Goal: Obtain resource: Download file/media

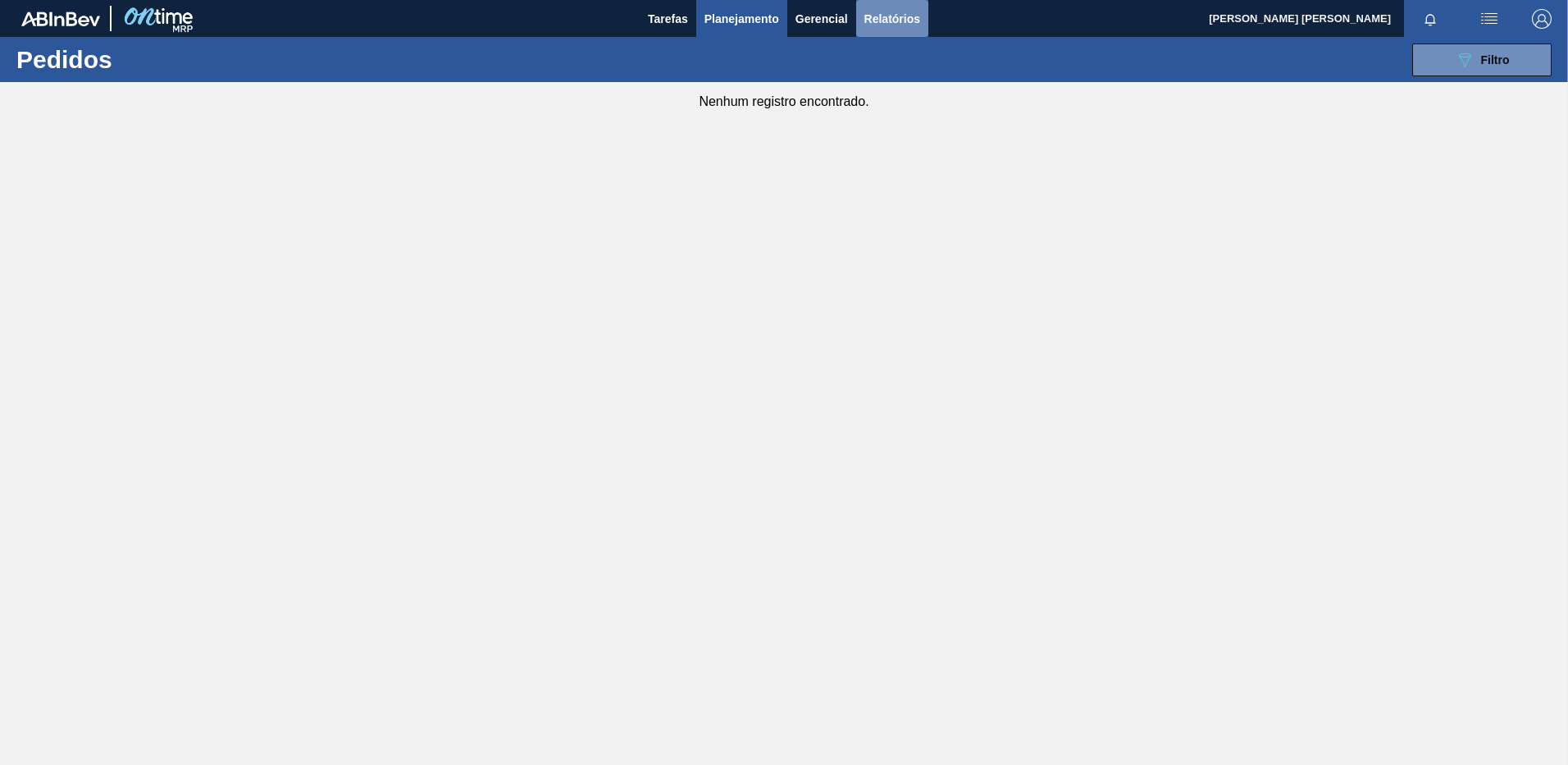
click at [890, 35] on button "Relatórios" at bounding box center [892, 18] width 73 height 37
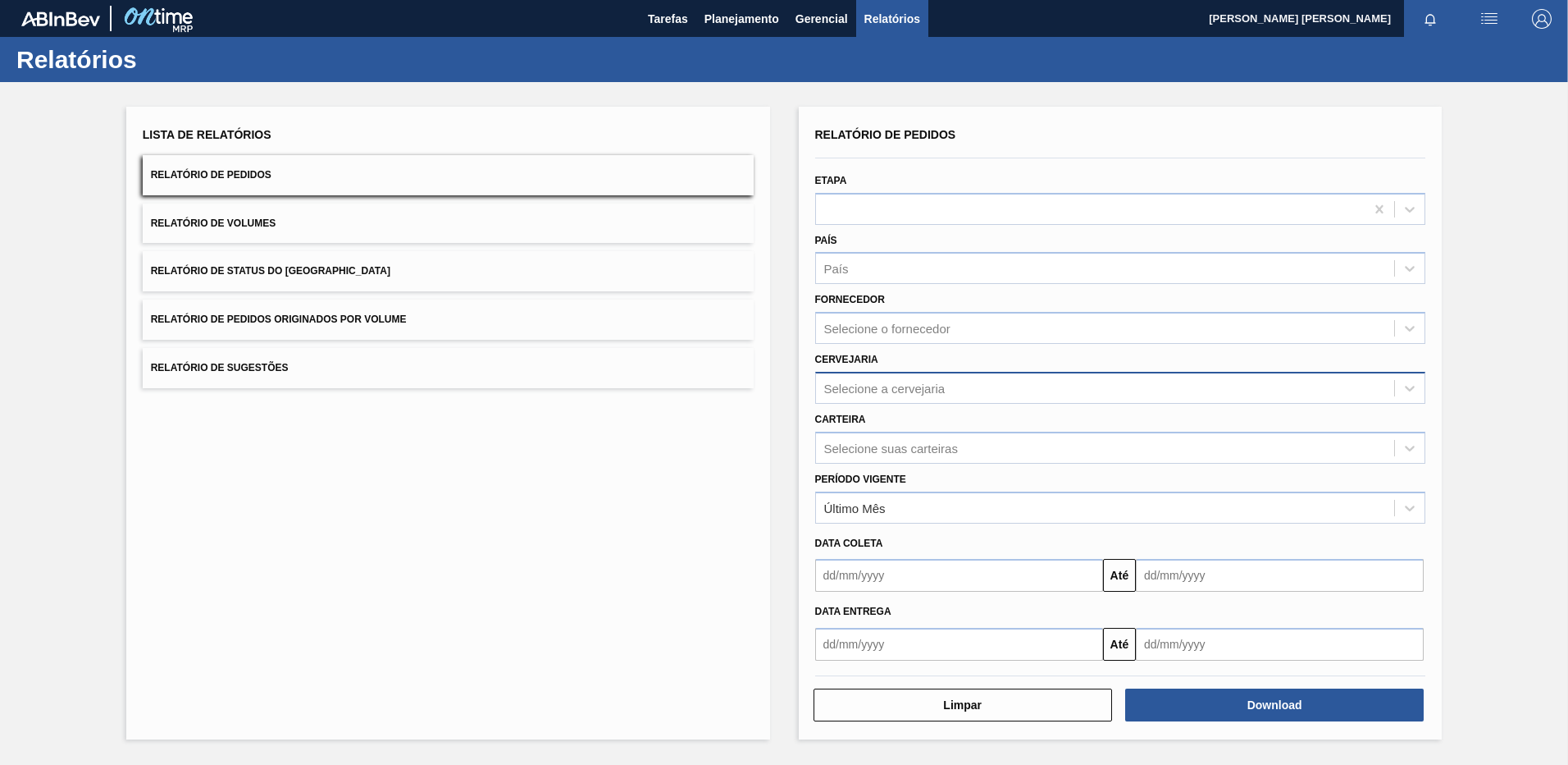
click at [887, 389] on div "Selecione a cervejaria" at bounding box center [885, 388] width 121 height 14
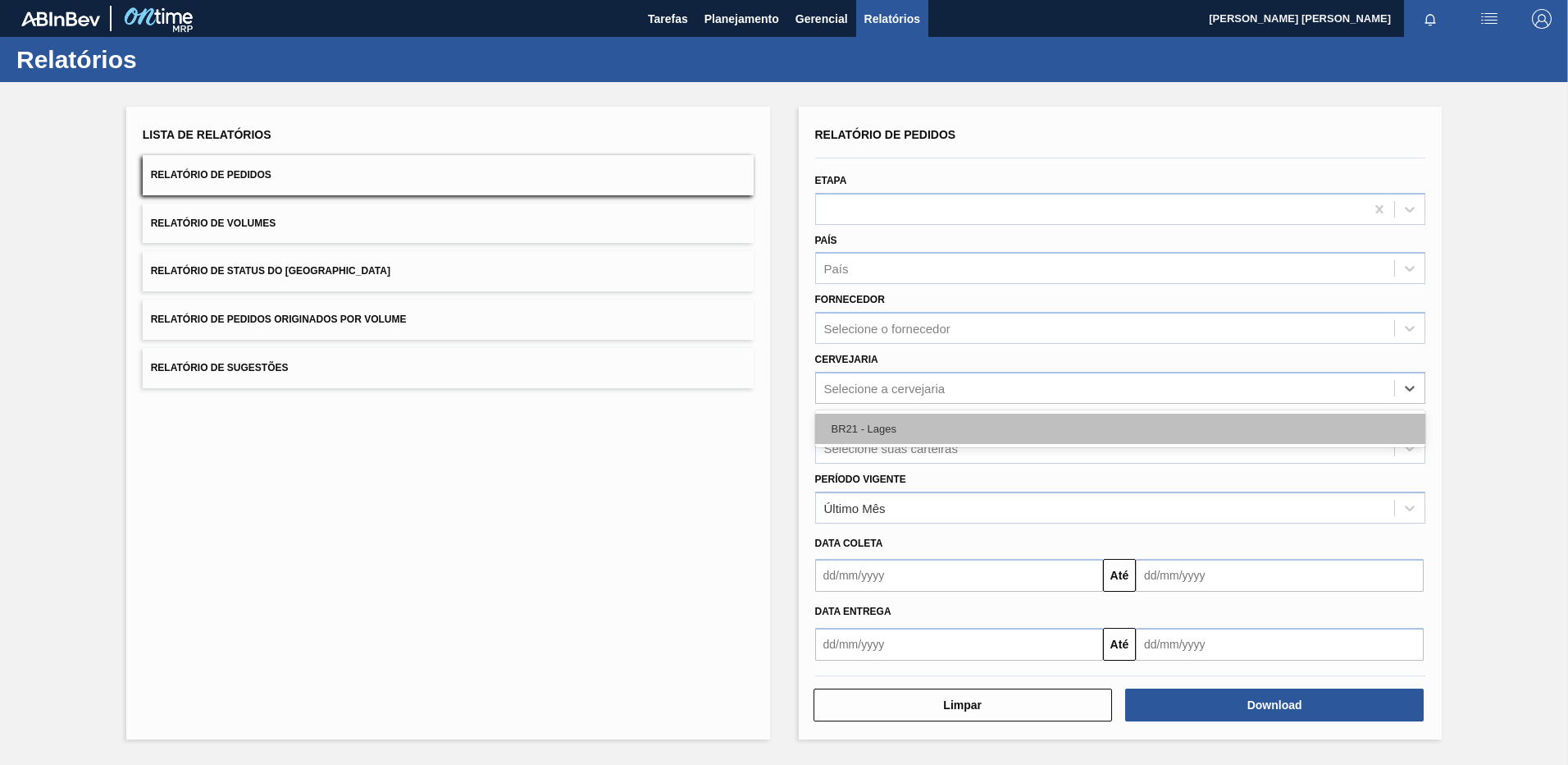
click at [862, 435] on div "BR21 - Lages" at bounding box center [1121, 428] width 611 height 30
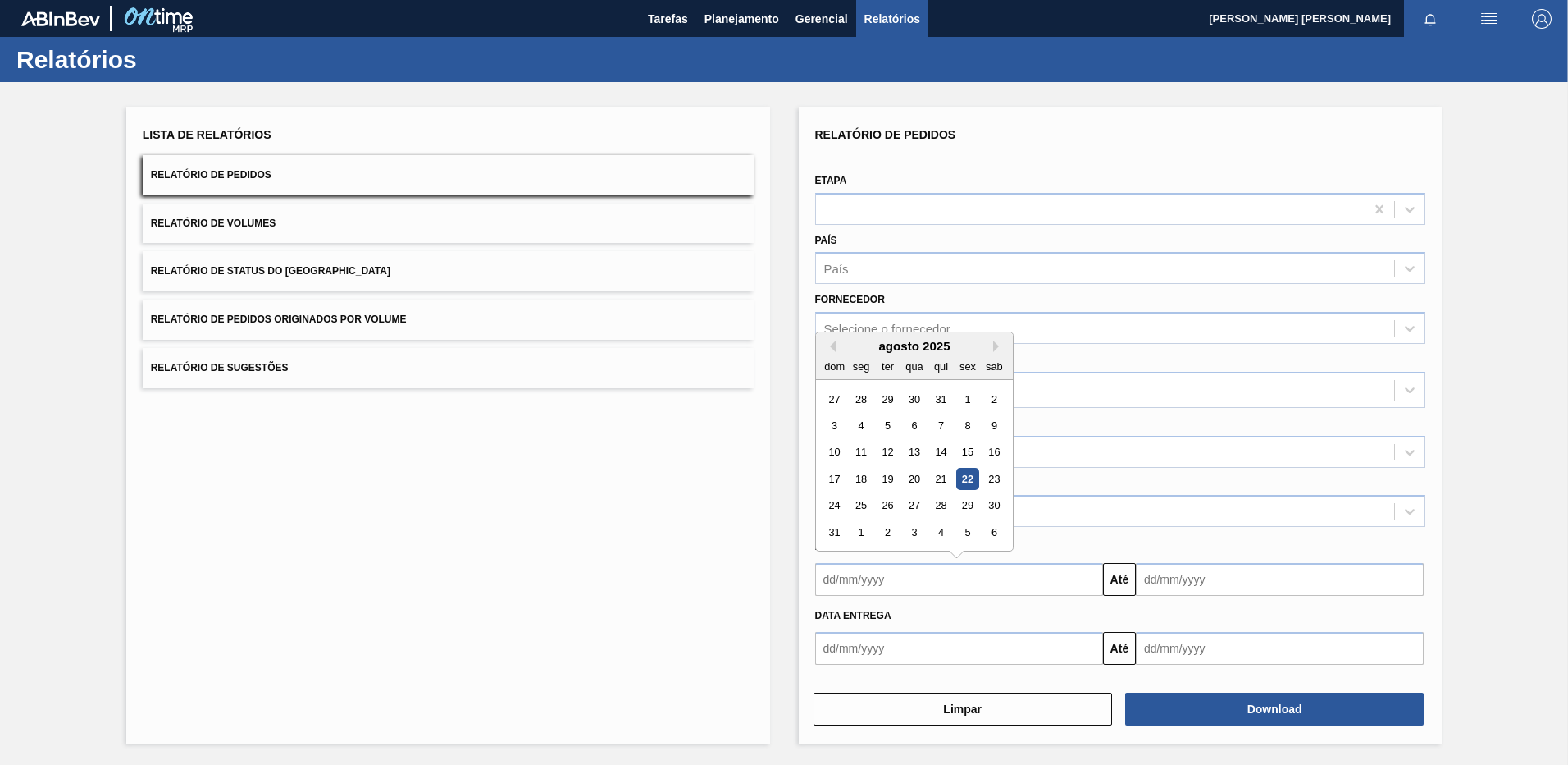
click at [882, 585] on input "text" at bounding box center [959, 579] width 288 height 33
click at [867, 484] on div "18" at bounding box center [861, 478] width 22 height 22
type input "[DATE]"
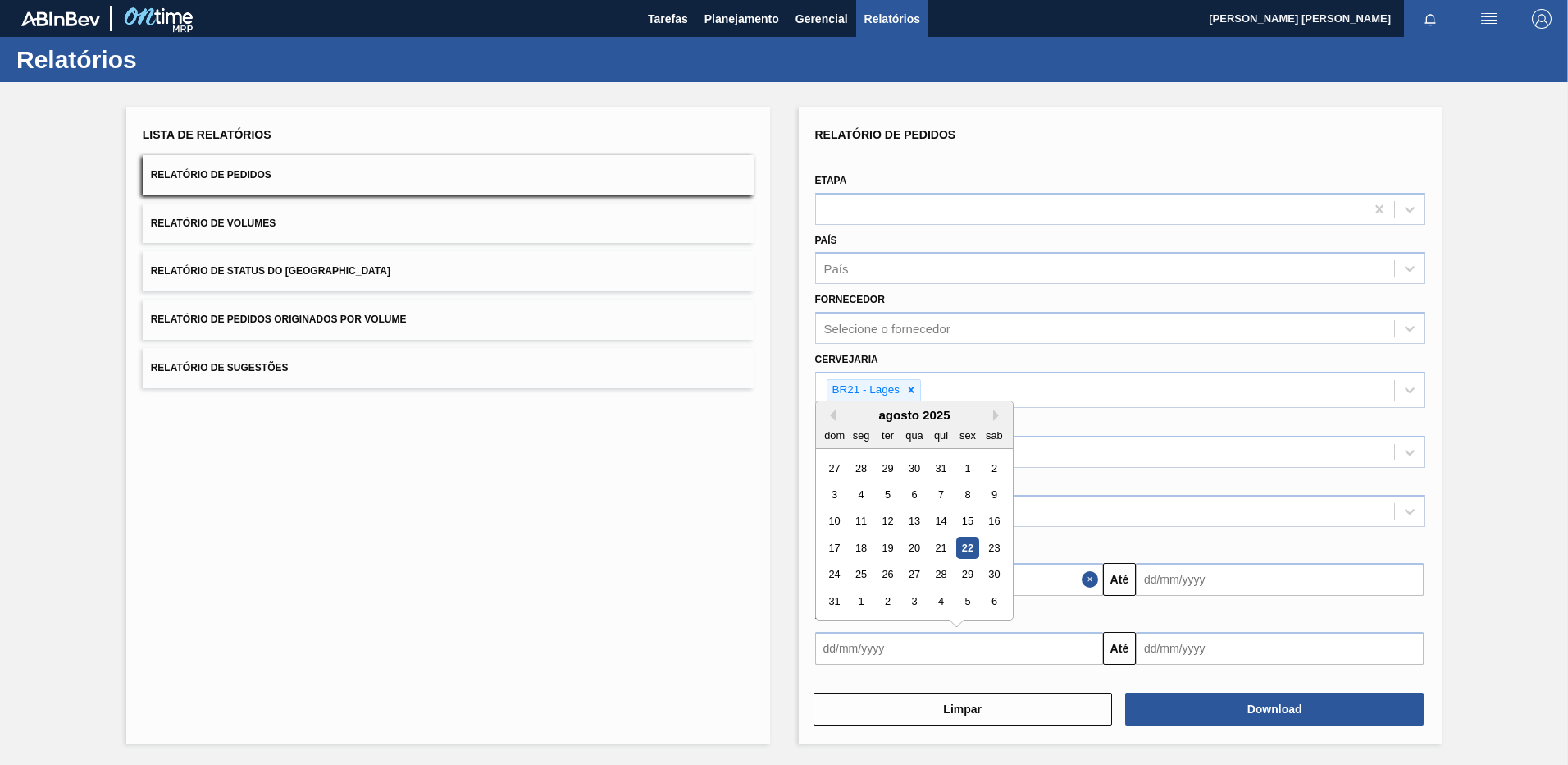
click at [871, 638] on input "text" at bounding box center [959, 648] width 288 height 33
click at [862, 550] on div "18" at bounding box center [861, 547] width 22 height 22
type input "[DATE]"
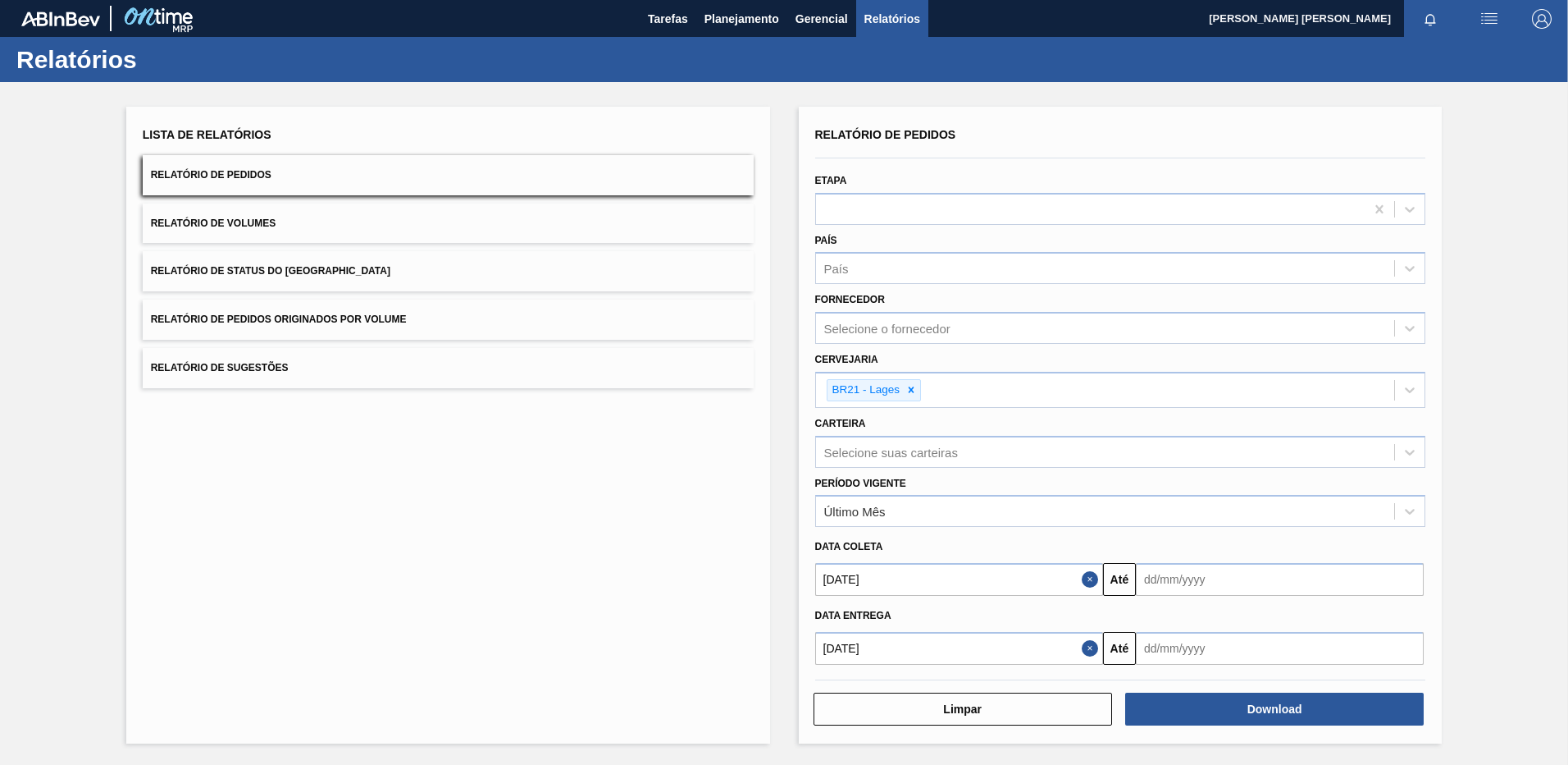
click at [1206, 565] on input "text" at bounding box center [1281, 579] width 288 height 33
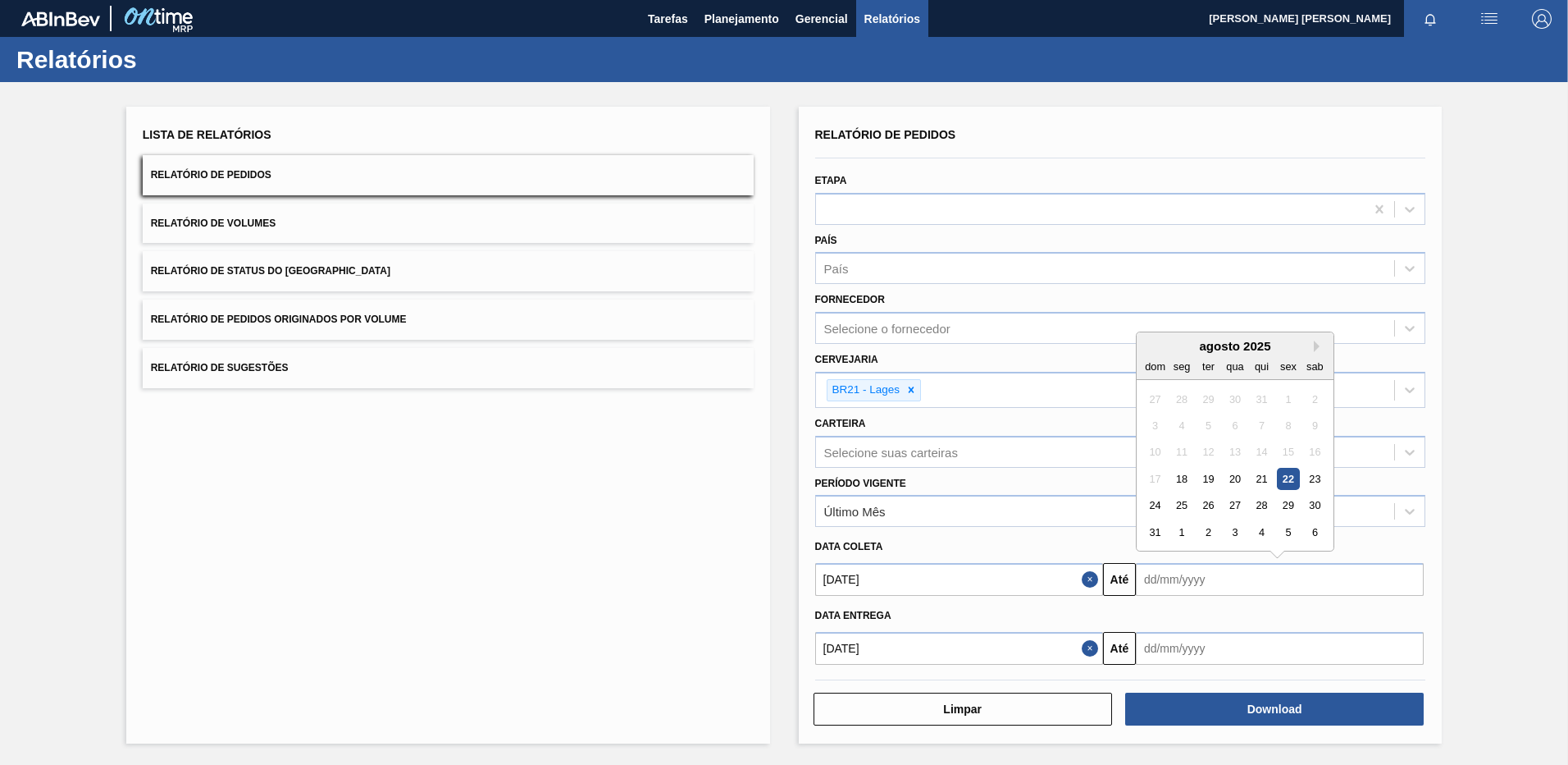
click at [1318, 339] on div "agosto 2025" at bounding box center [1235, 345] width 196 height 14
click at [1318, 341] on button "Next Month" at bounding box center [1319, 346] width 12 height 12
click at [1316, 454] on div "20" at bounding box center [1316, 453] width 22 height 22
type input "[DATE]"
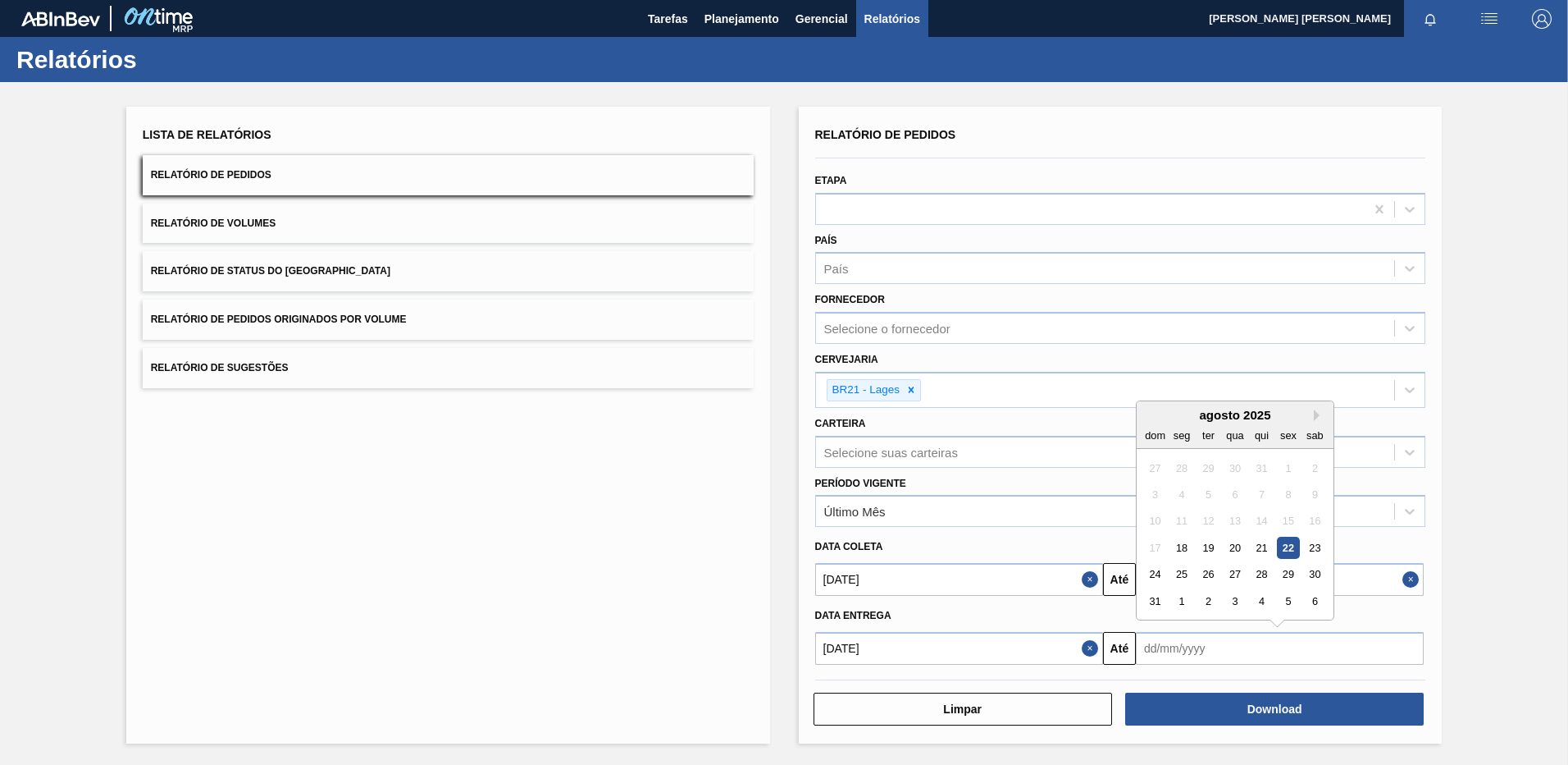
click at [1232, 645] on input "text" at bounding box center [1281, 648] width 288 height 33
click at [1313, 411] on div "agosto 2025" at bounding box center [1235, 414] width 196 height 14
click at [1317, 416] on button "Next Month" at bounding box center [1319, 415] width 12 height 12
drag, startPoint x: 1322, startPoint y: 521, endPoint x: 1316, endPoint y: 535, distance: 15.2
click at [1322, 521] on div "20" at bounding box center [1316, 522] width 22 height 22
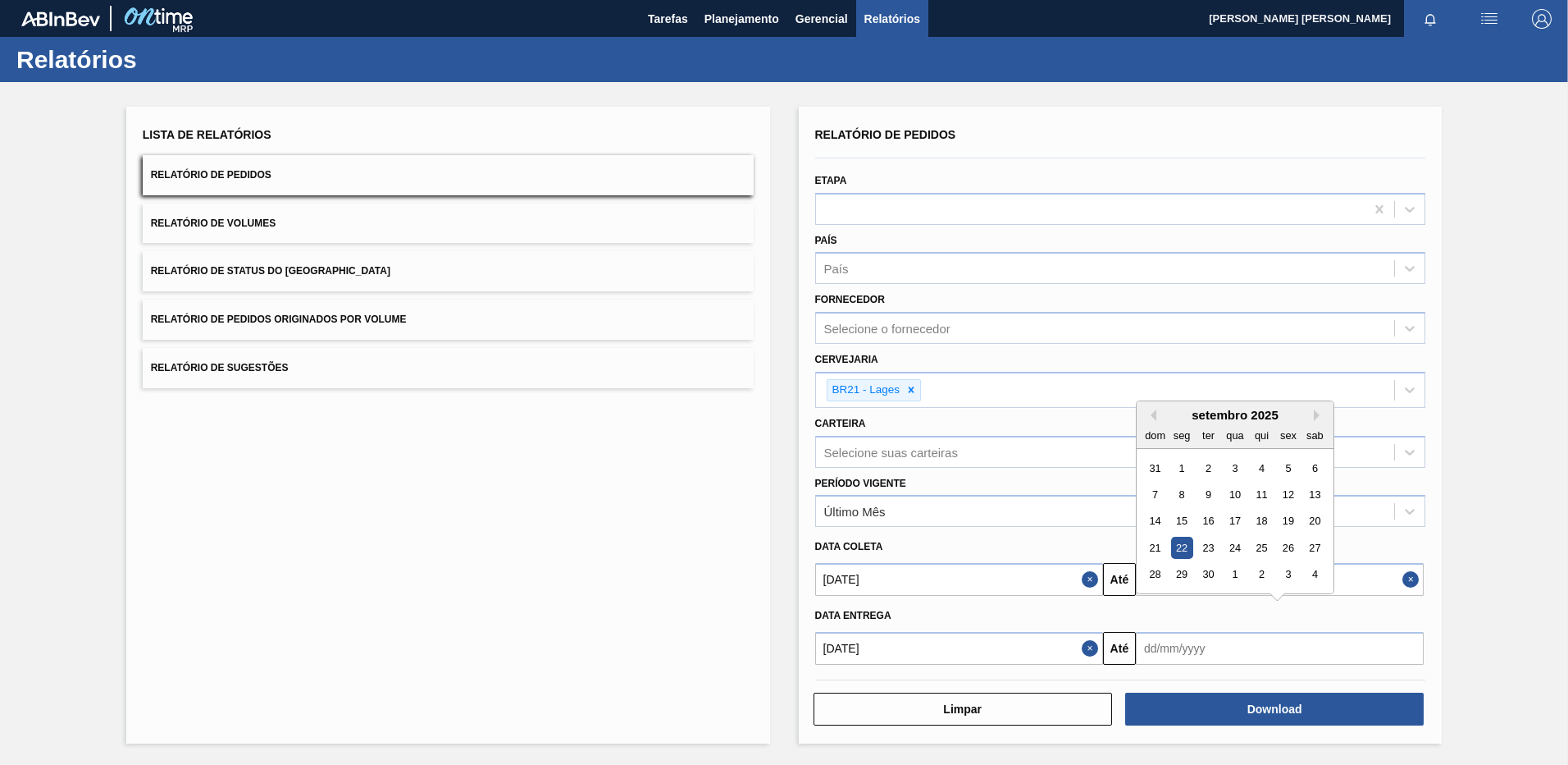
type input "[DATE]"
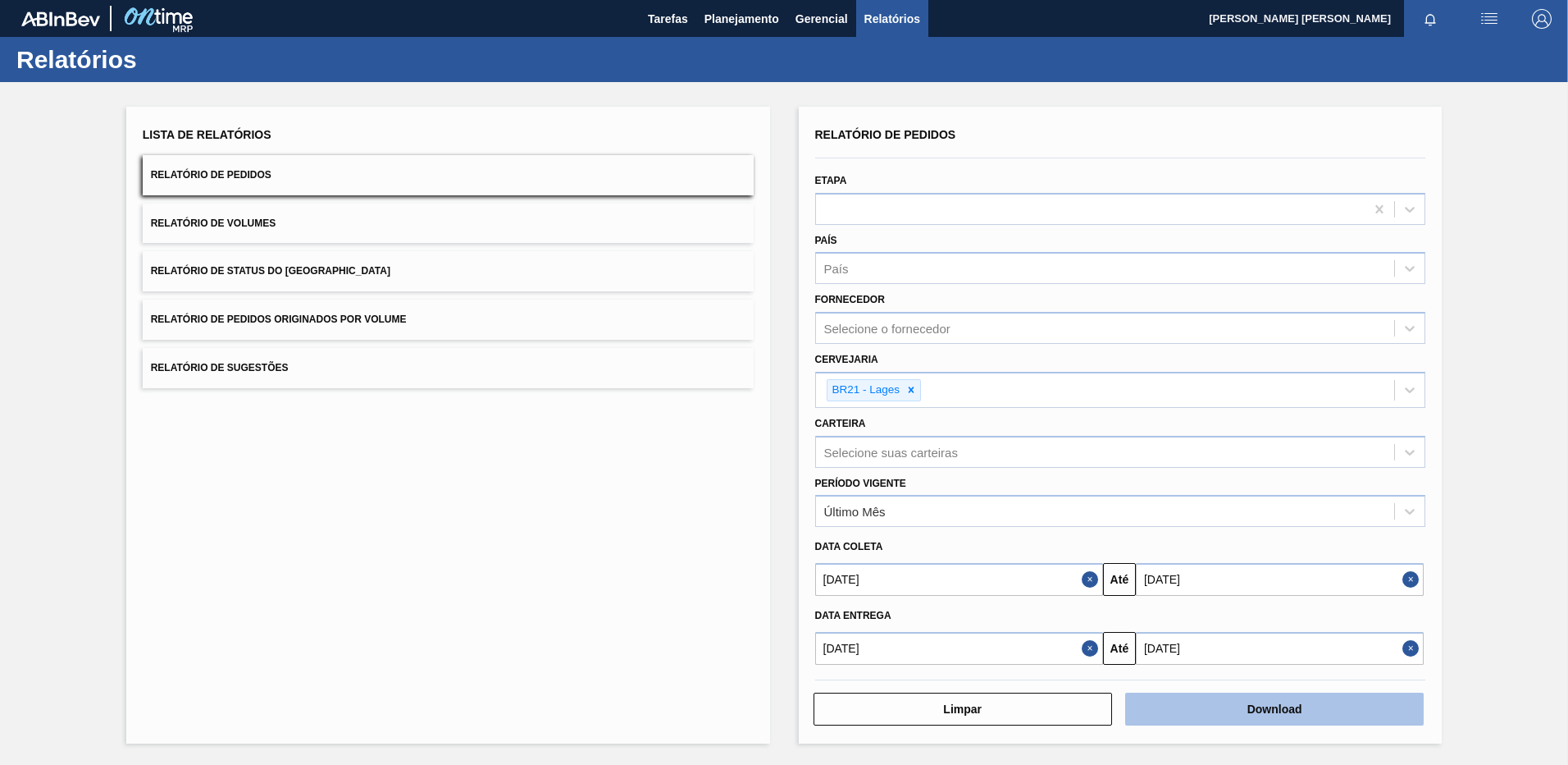
click at [1264, 715] on button "Download" at bounding box center [1274, 709] width 298 height 33
